Goal: Check status

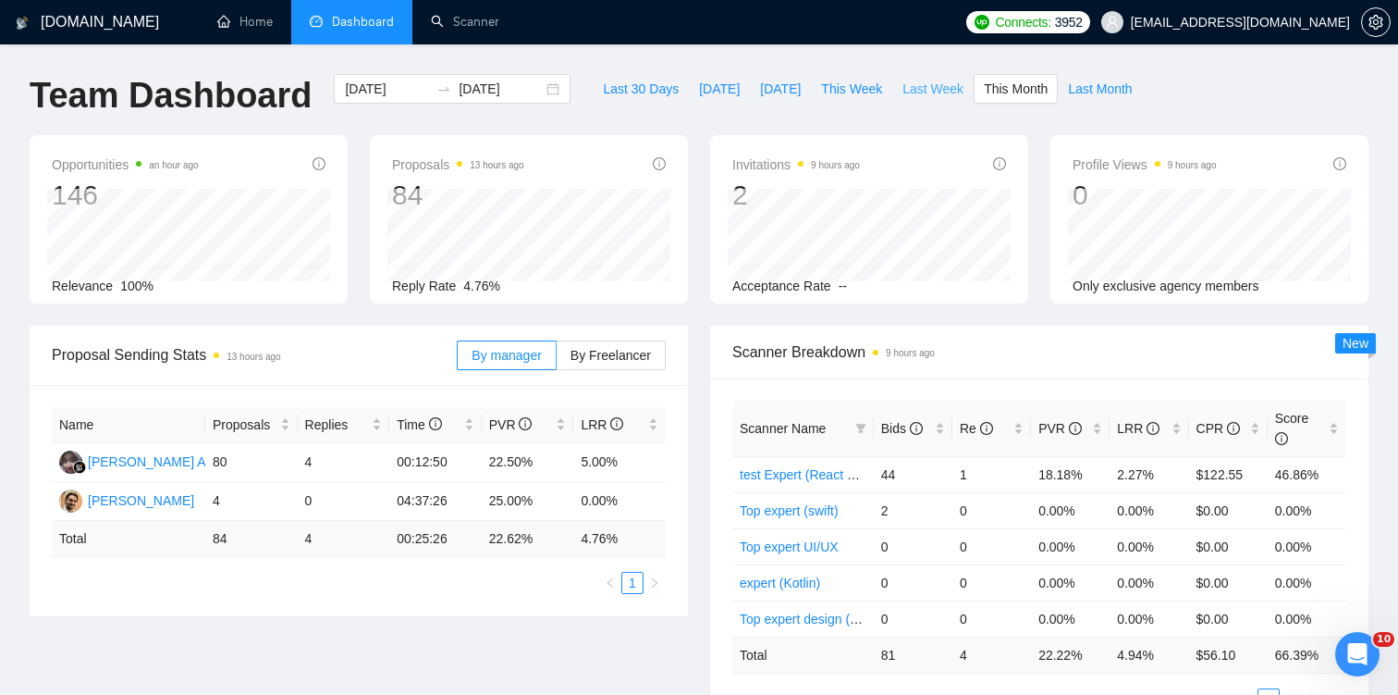
click at [933, 86] on span "Last Week" at bounding box center [933, 89] width 61 height 20
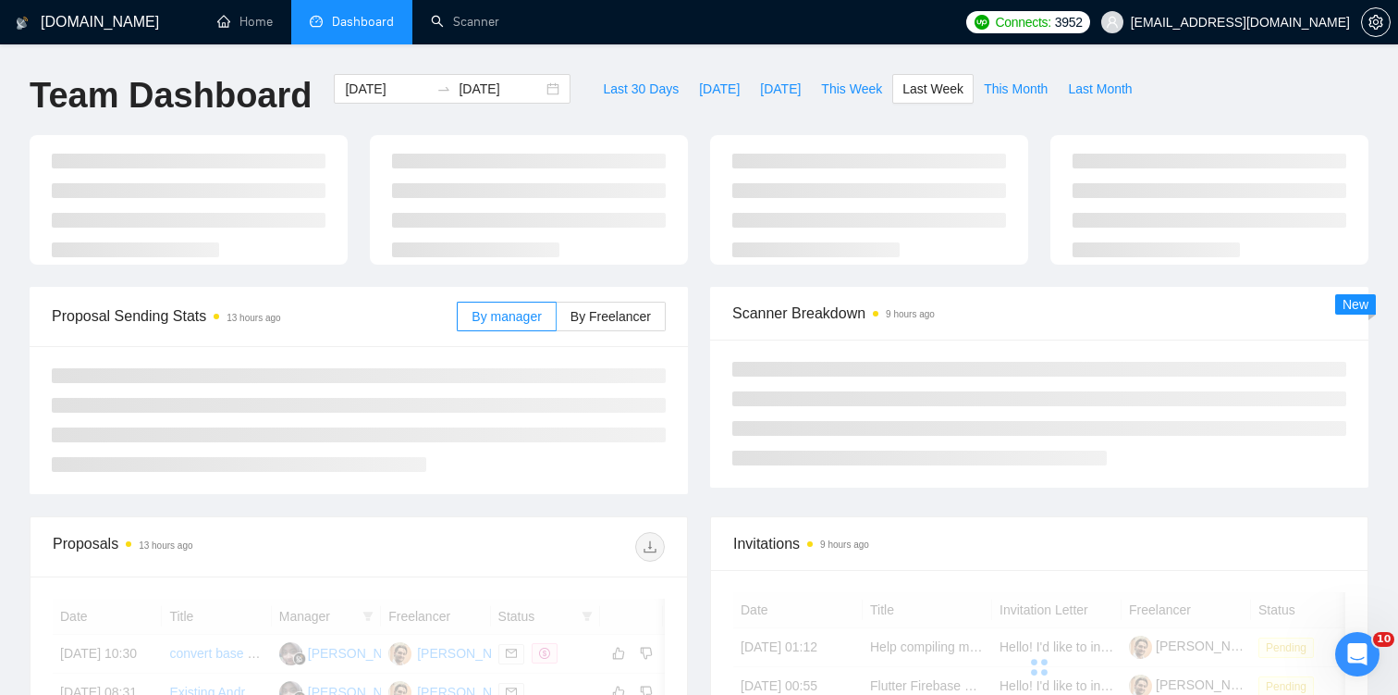
type input "[DATE]"
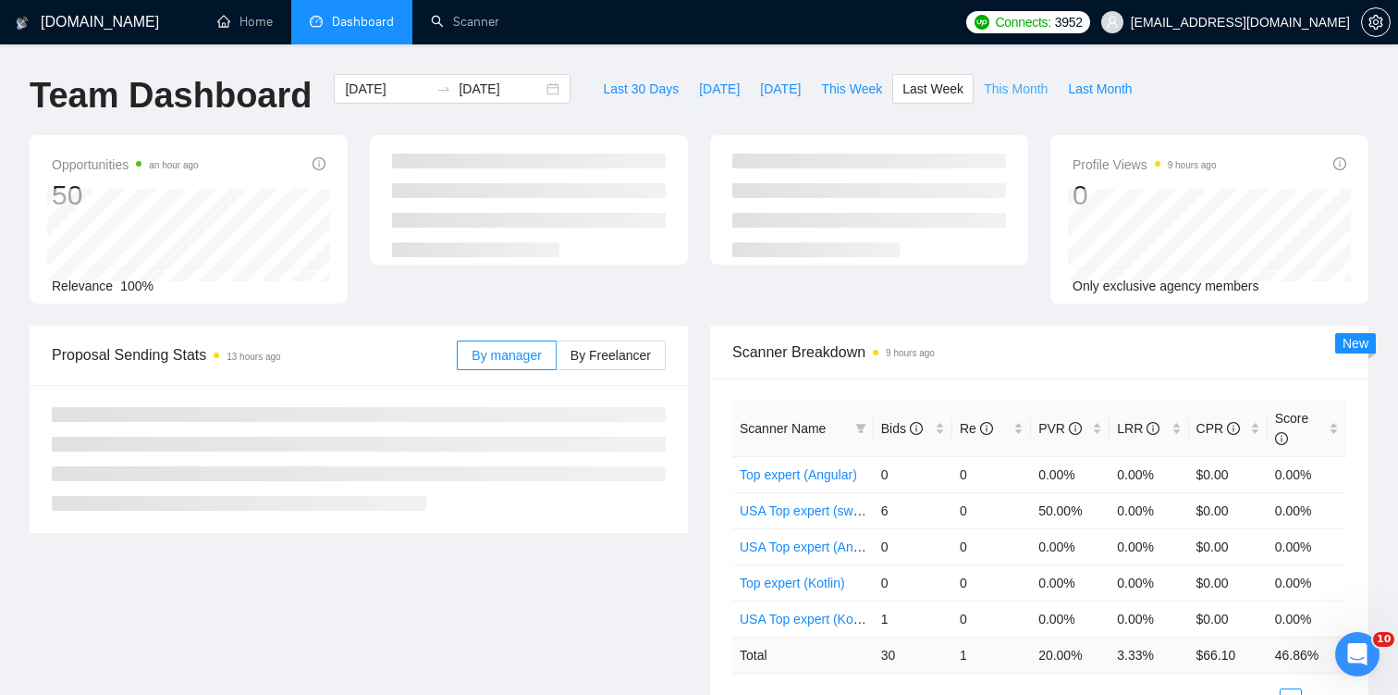
click at [1009, 82] on span "This Month" at bounding box center [1016, 89] width 64 height 20
type input "[DATE]"
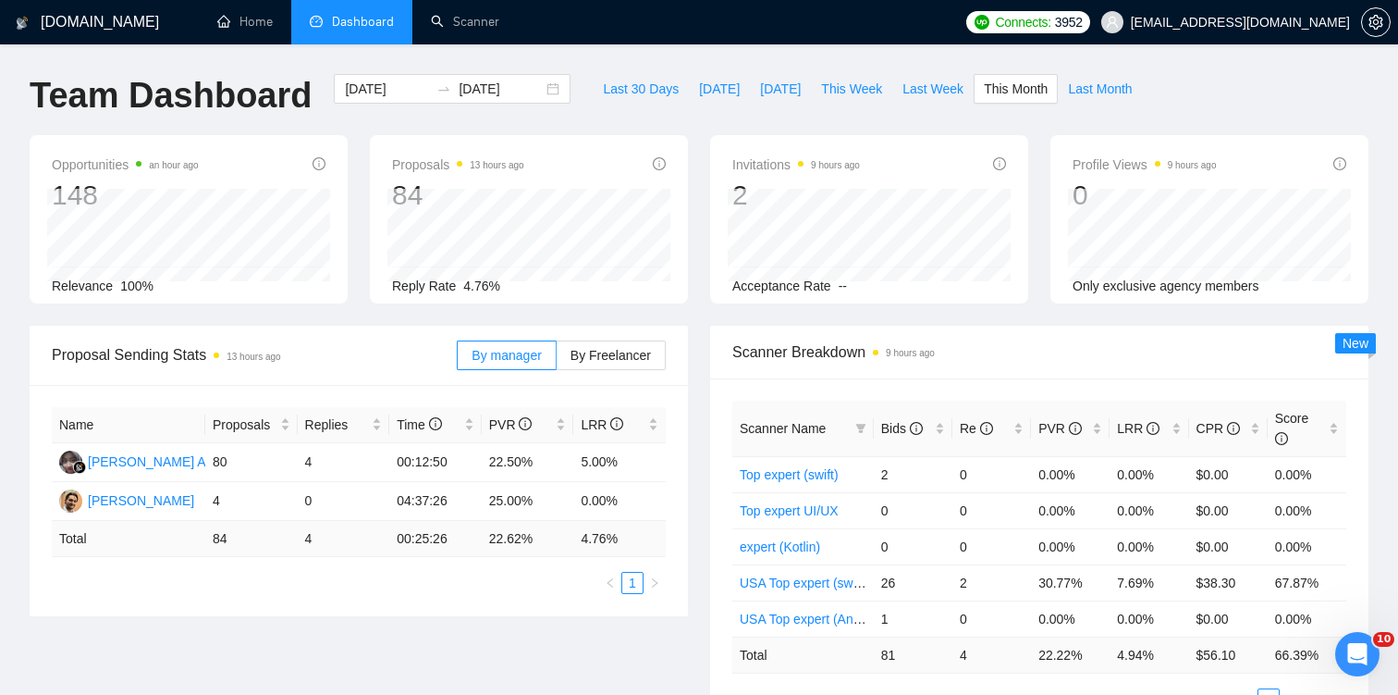
click at [1286, 92] on div "Team Dashboard [DATE] [DATE] Last 30 Days [DATE] [DATE] This Week Last Week Thi…" at bounding box center [698, 104] width 1361 height 61
click at [1031, 87] on span "This Month" at bounding box center [1016, 89] width 64 height 20
click at [1277, 109] on div "Team Dashboard [DATE] [DATE] Last 30 Days [DATE] [DATE] This Week Last Week Thi…" at bounding box center [698, 104] width 1361 height 61
click at [1310, 89] on div "Team Dashboard [DATE] [DATE] Last 30 Days [DATE] [DATE] This Week Last Week Thi…" at bounding box center [698, 104] width 1361 height 61
